Goal: Find specific page/section: Find specific page/section

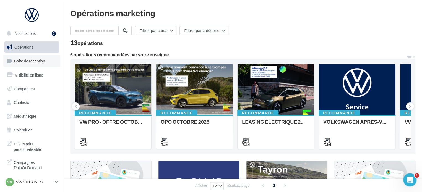
click at [45, 64] on link "Boîte de réception" at bounding box center [31, 61] width 57 height 12
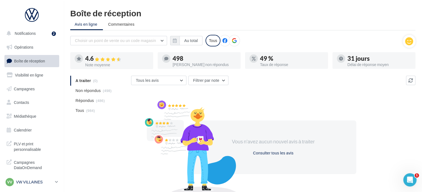
click at [58, 183] on icon at bounding box center [56, 182] width 3 height 5
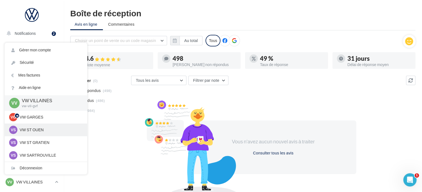
click at [46, 128] on p "VW ST OUEN" at bounding box center [50, 130] width 61 height 6
